Goal: Task Accomplishment & Management: Manage account settings

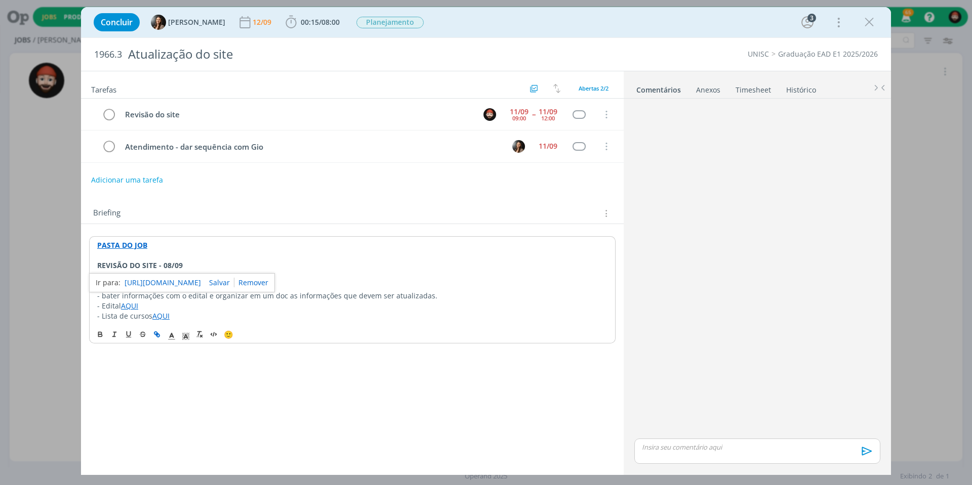
click at [133, 245] on strong "PASTA DO JOB" at bounding box center [122, 245] width 50 height 10
click at [149, 266] on link "[URL][DOMAIN_NAME]" at bounding box center [163, 264] width 76 height 13
click at [648, 446] on p "dialog" at bounding box center [757, 447] width 230 height 9
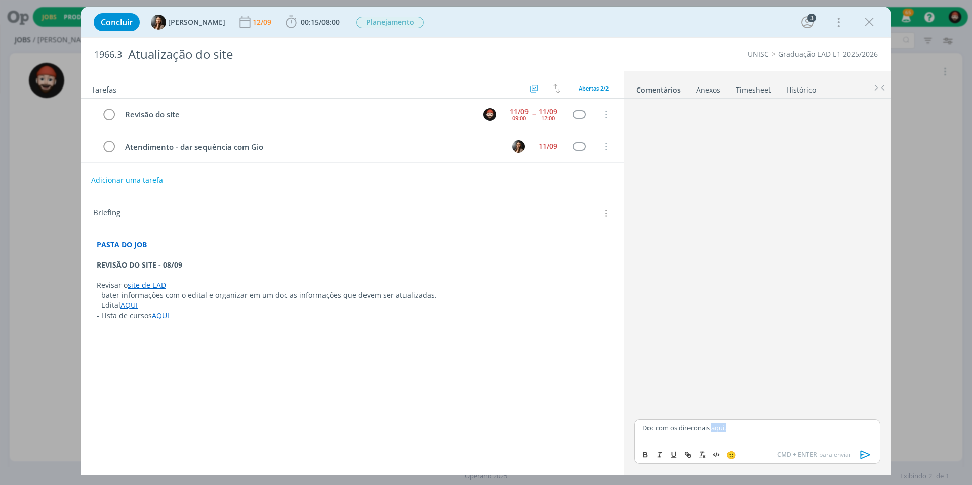
drag, startPoint x: 714, startPoint y: 430, endPoint x: 733, endPoint y: 428, distance: 19.4
click at [733, 428] on p "Doc com os direconais aqui." at bounding box center [757, 428] width 230 height 9
click at [689, 455] on icon "dialog" at bounding box center [688, 456] width 3 height 3
paste input "[URL][DOMAIN_NAME]"
type input "[URL][DOMAIN_NAME]"
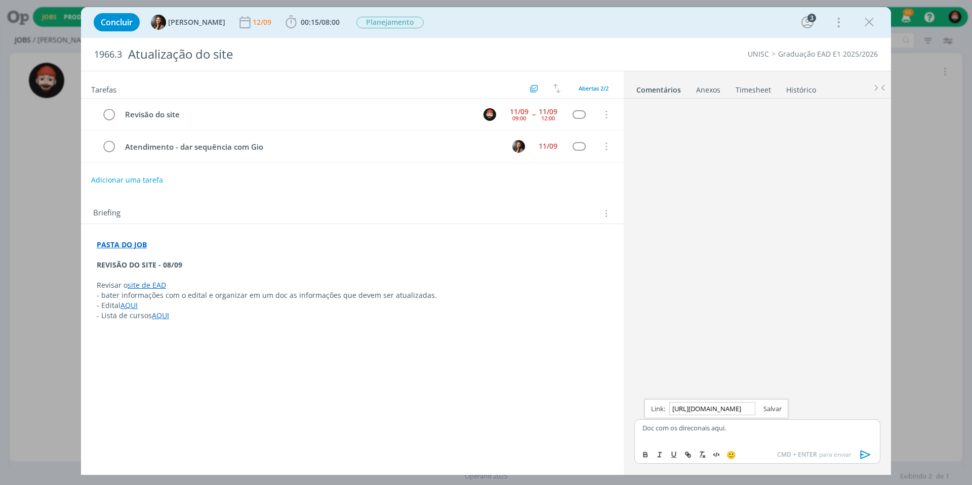
click at [777, 409] on link "dialog" at bounding box center [768, 408] width 26 height 9
click at [694, 429] on p "Doc com os direconais aqui." at bounding box center [757, 428] width 230 height 9
click at [867, 455] on icon "dialog" at bounding box center [865, 454] width 15 height 15
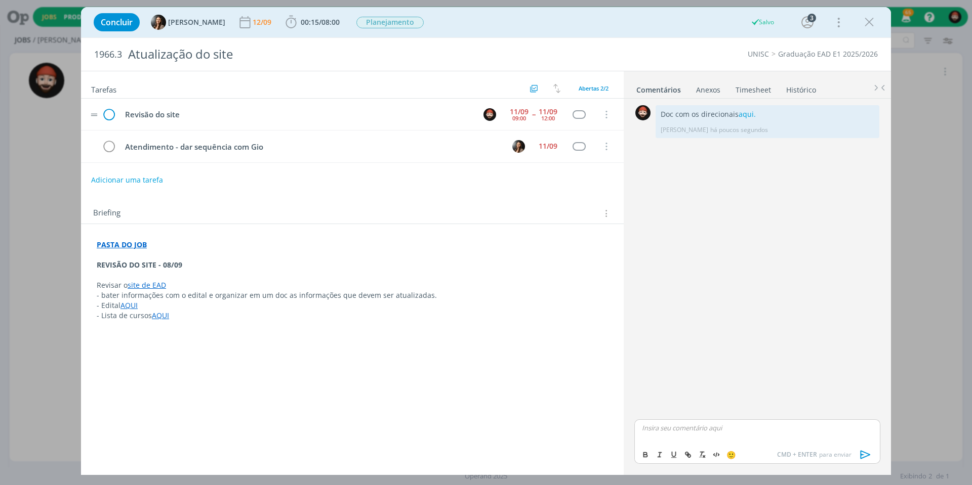
click at [110, 116] on icon "dialog" at bounding box center [108, 114] width 15 height 15
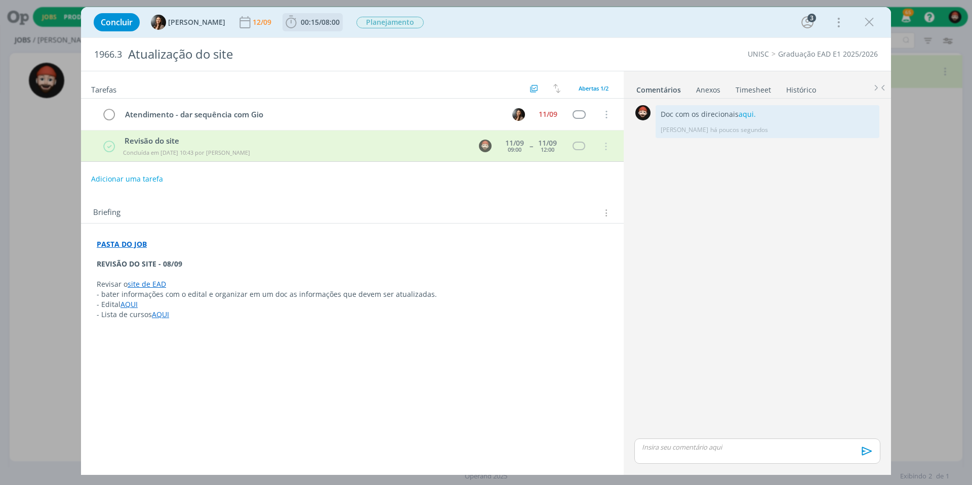
click at [312, 19] on span "00:15" at bounding box center [310, 22] width 18 height 10
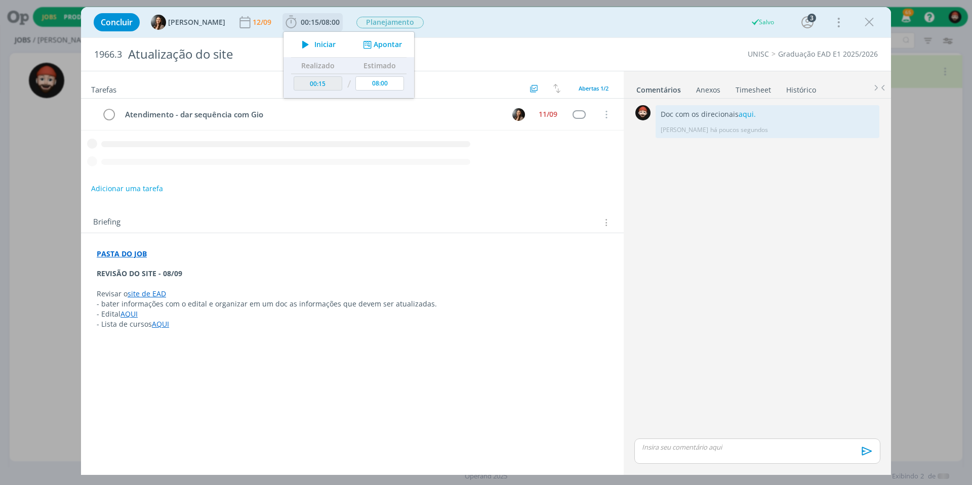
click at [372, 40] on button "Apontar" at bounding box center [381, 44] width 42 height 11
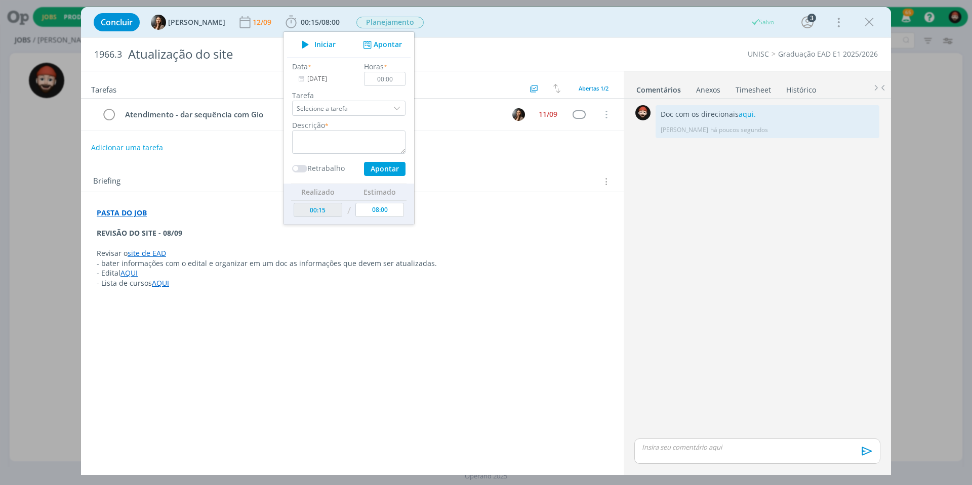
click at [753, 88] on link "Timesheet" at bounding box center [753, 87] width 36 height 15
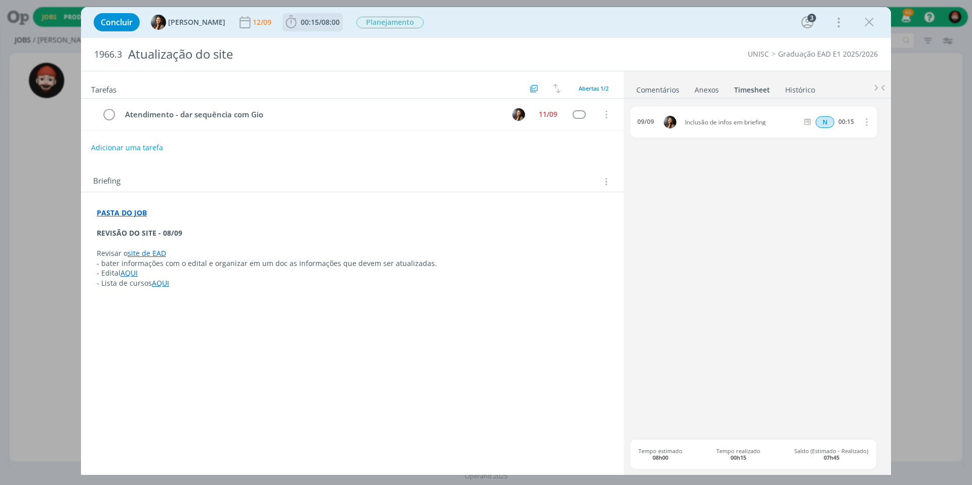
click at [337, 22] on span "08:00" at bounding box center [330, 22] width 18 height 10
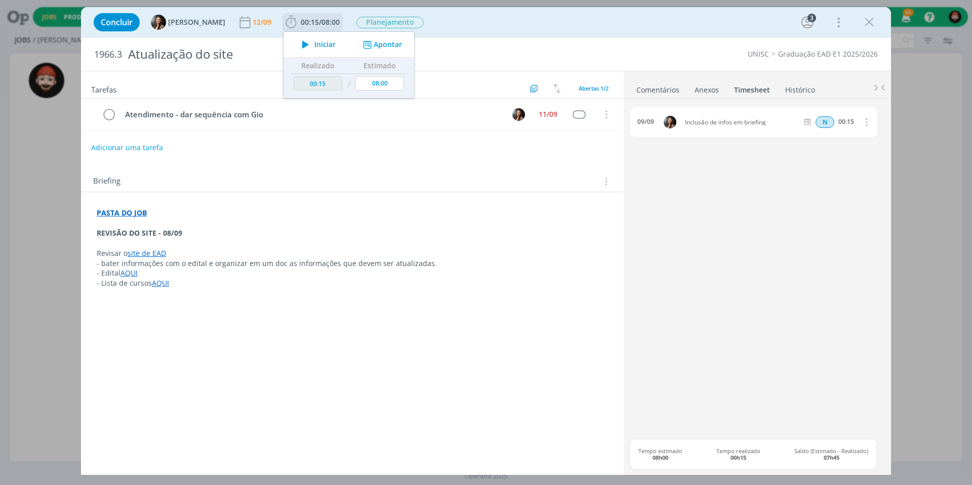
click at [377, 47] on button "Apontar" at bounding box center [381, 44] width 42 height 11
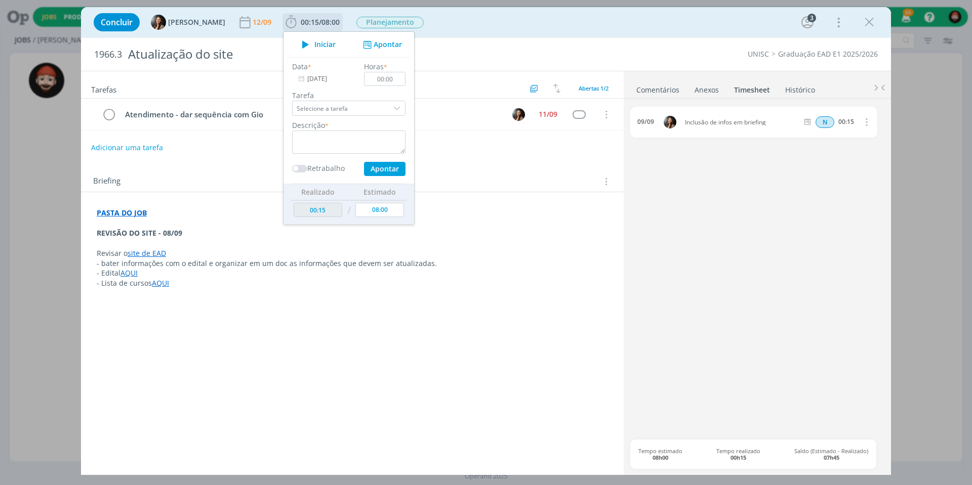
click at [330, 76] on input "[DATE]" at bounding box center [323, 79] width 63 height 14
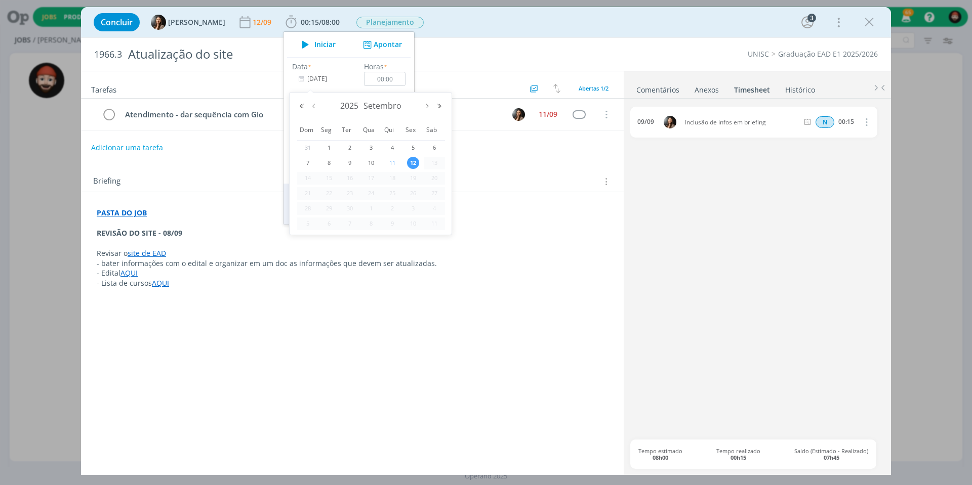
click at [392, 162] on span "11" at bounding box center [392, 163] width 12 height 12
type input "[DATE]"
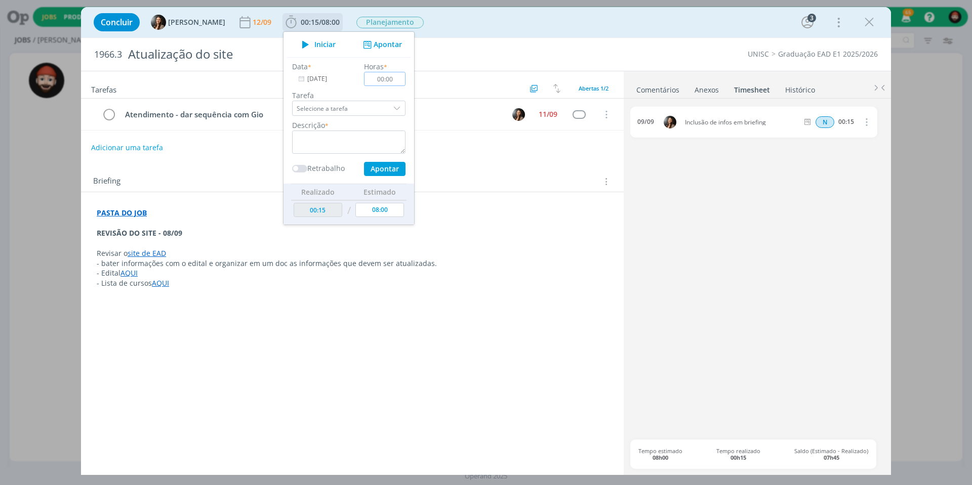
click at [389, 79] on input "00:00" at bounding box center [385, 79] width 42 height 14
type input "02:00"
click at [380, 143] on textarea "dialog" at bounding box center [348, 142] width 113 height 23
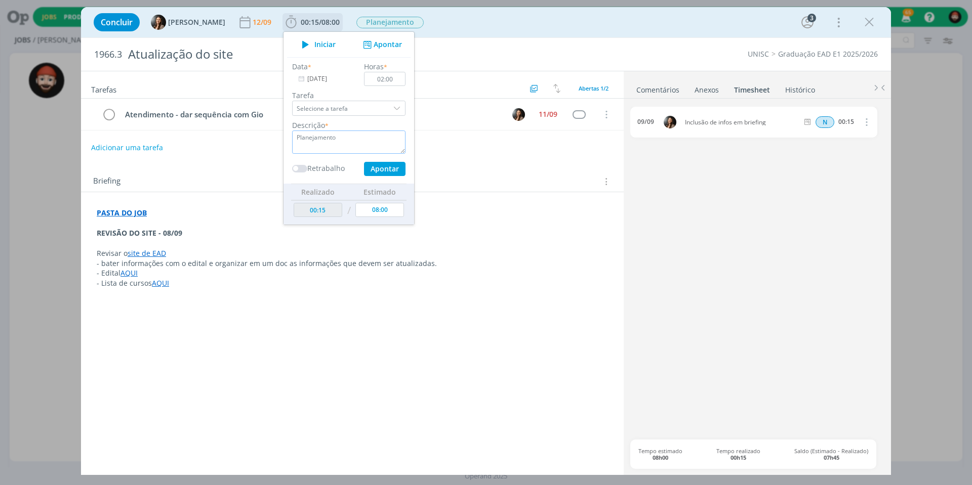
type textarea "Planejamento"
click at [394, 169] on button "Apontar" at bounding box center [385, 169] width 42 height 14
click at [459, 61] on div "Atualização do site" at bounding box center [335, 54] width 423 height 25
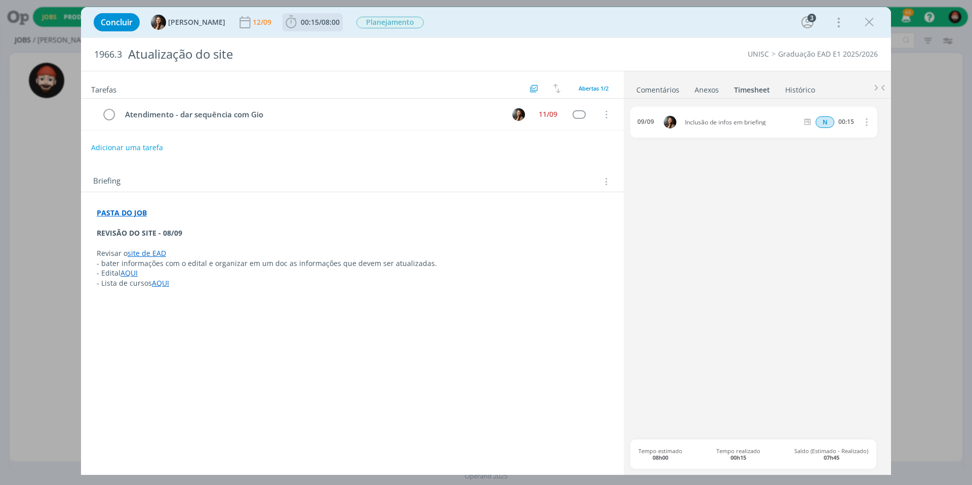
click at [332, 20] on span "08:00" at bounding box center [330, 22] width 18 height 10
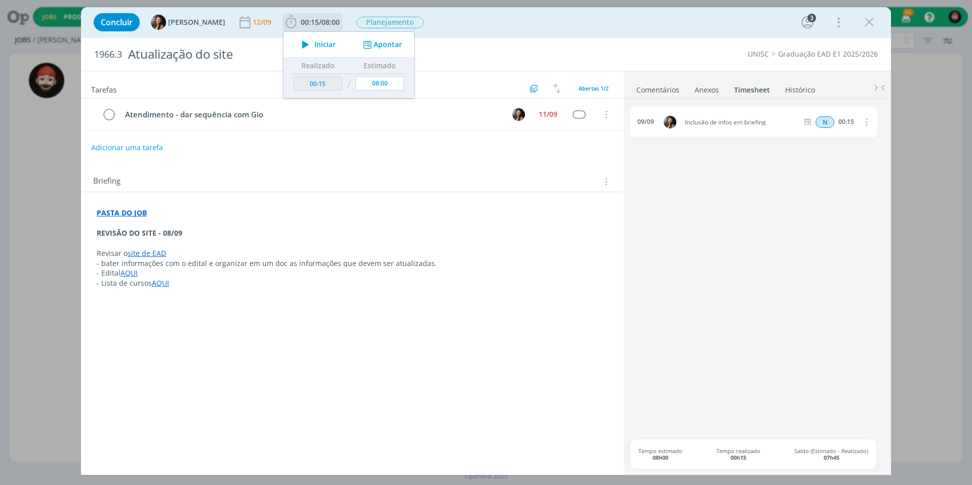
click at [381, 46] on button "Apontar" at bounding box center [381, 44] width 42 height 11
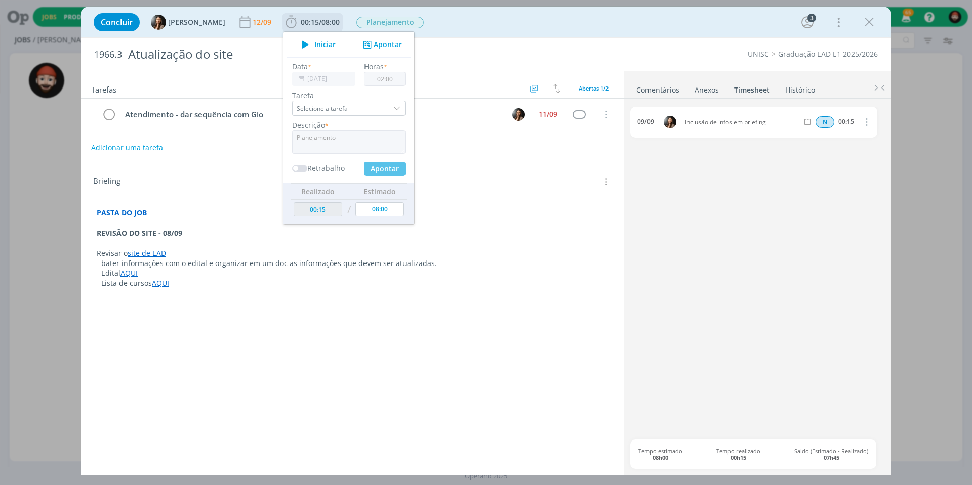
type input "02:15"
type input "[DATE]"
type input "00:00"
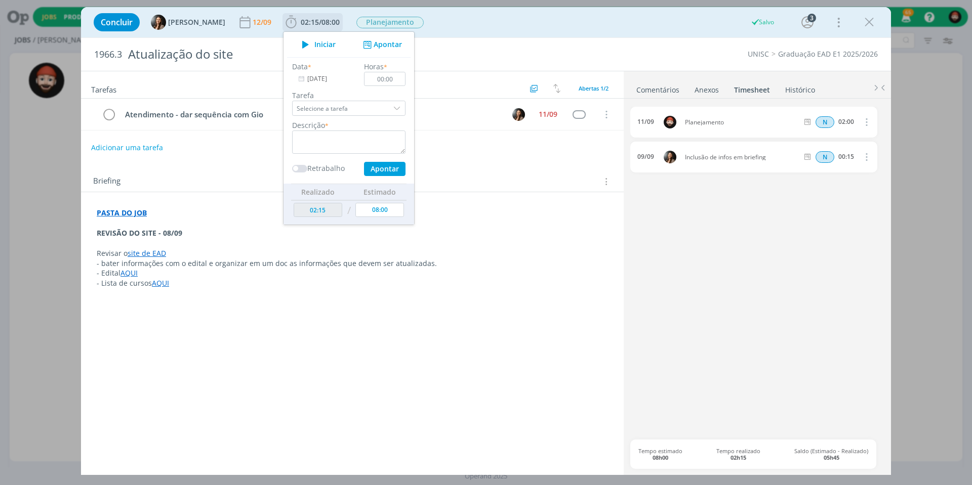
click at [385, 45] on button "Apontar" at bounding box center [381, 44] width 42 height 11
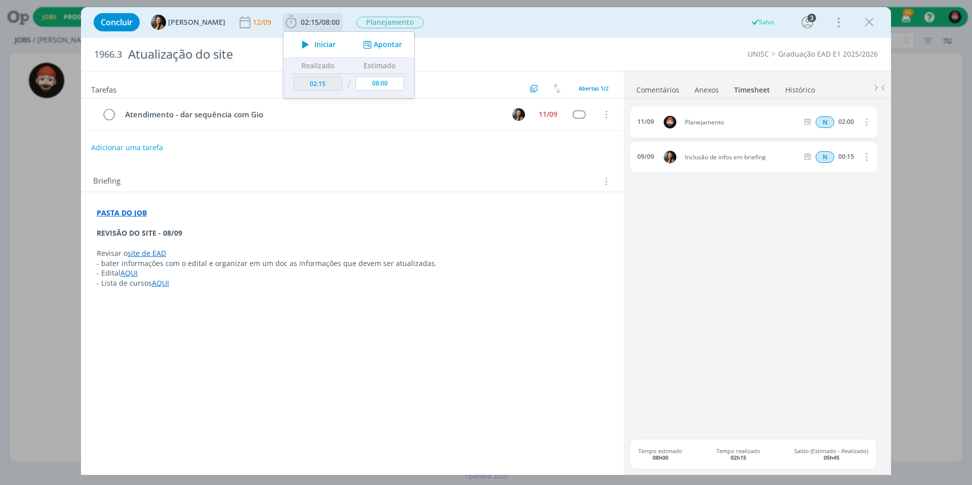
click at [378, 46] on button "Apontar" at bounding box center [381, 44] width 42 height 11
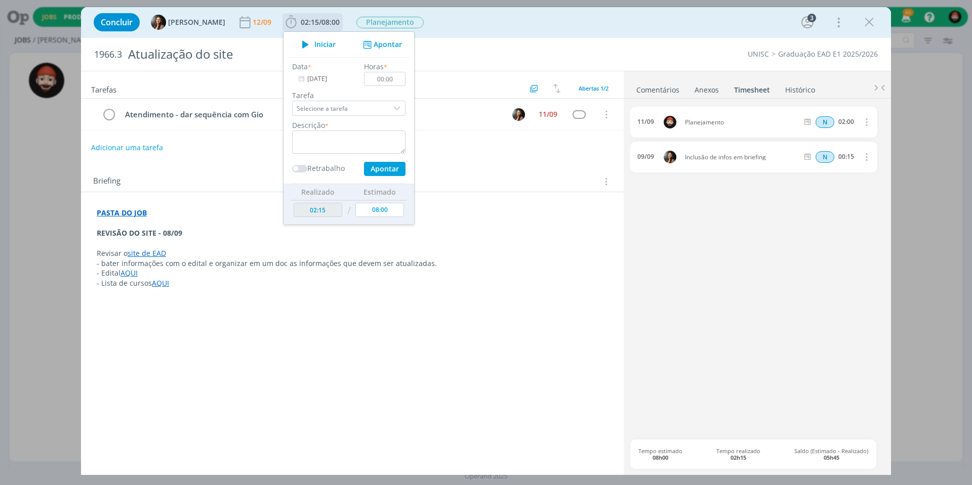
click at [333, 77] on input "[DATE]" at bounding box center [323, 79] width 63 height 14
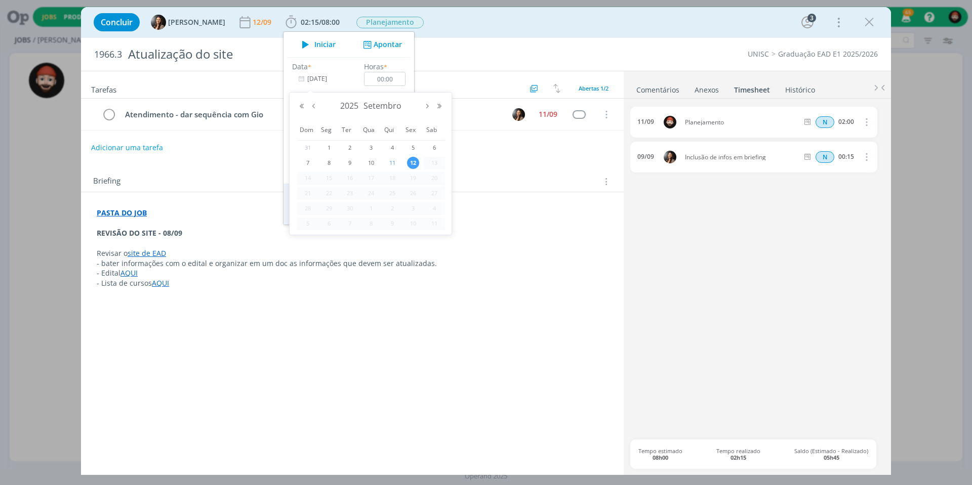
click at [392, 160] on span "11" at bounding box center [392, 163] width 12 height 12
type input "[DATE]"
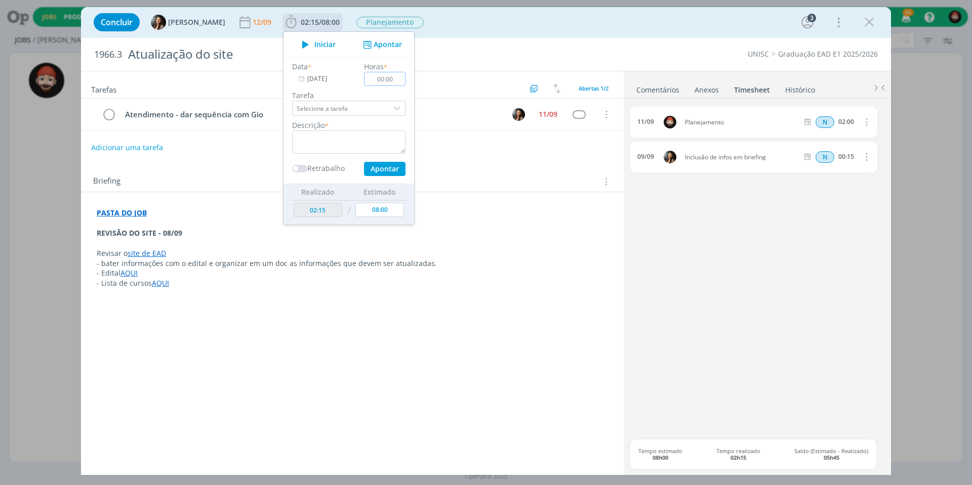
click at [382, 77] on input "00:00" at bounding box center [385, 79] width 42 height 14
type input "01:00"
click at [375, 136] on textarea "dialog" at bounding box center [348, 142] width 113 height 23
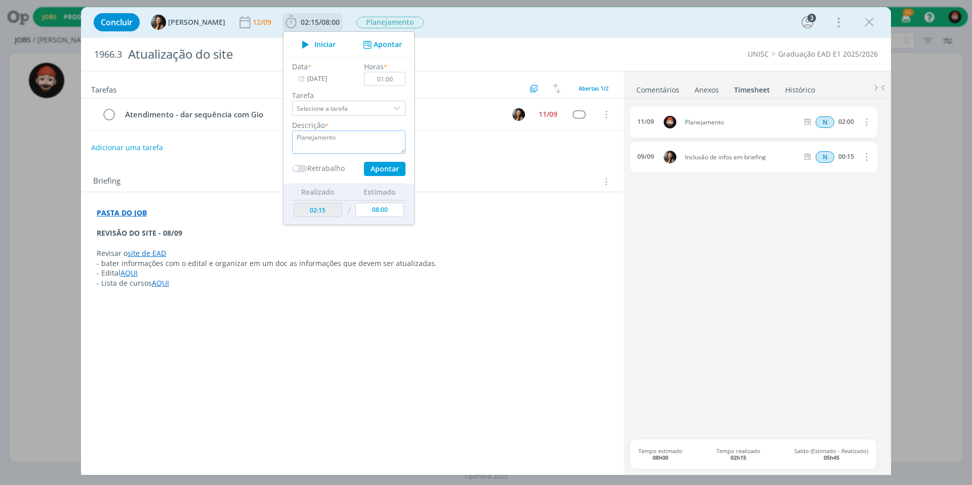
type textarea "Planejamento"
click at [396, 77] on input "01:00" at bounding box center [385, 79] width 42 height 14
type input "01:40"
click at [375, 169] on button "Apontar" at bounding box center [385, 169] width 42 height 14
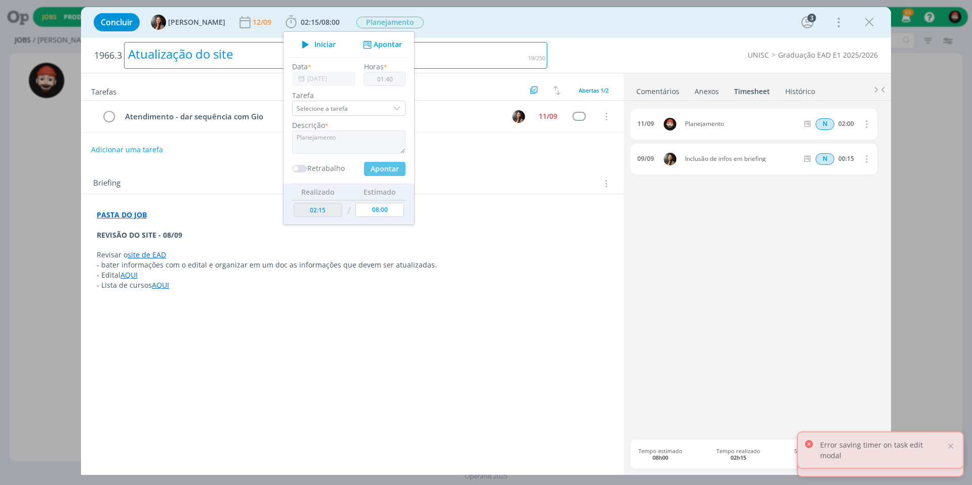
click at [496, 49] on div "Atualização do site" at bounding box center [335, 55] width 423 height 27
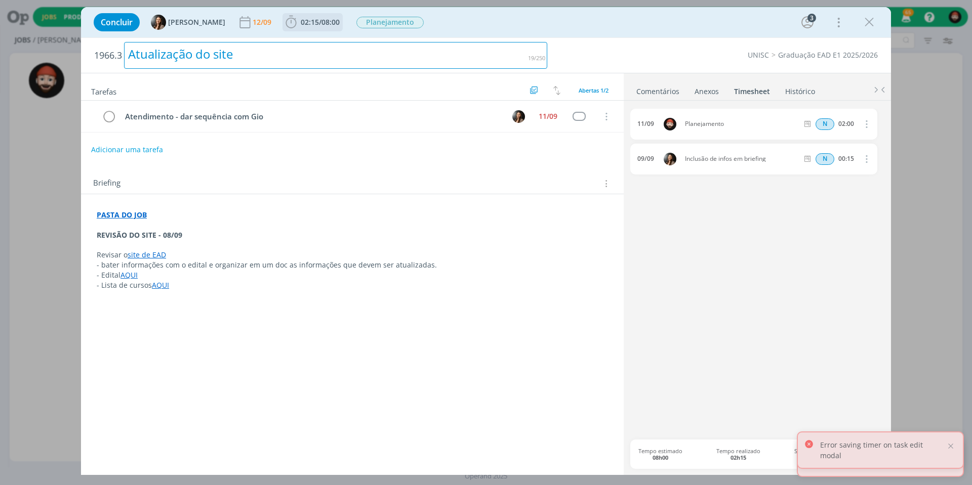
click at [330, 19] on span "08:00" at bounding box center [330, 22] width 18 height 10
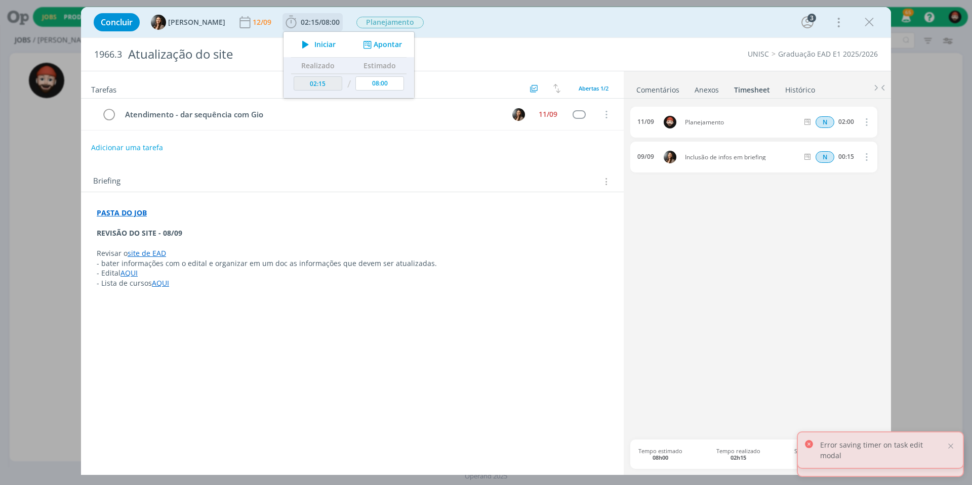
click at [385, 42] on button "Apontar" at bounding box center [381, 44] width 42 height 11
